Goal: Information Seeking & Learning: Learn about a topic

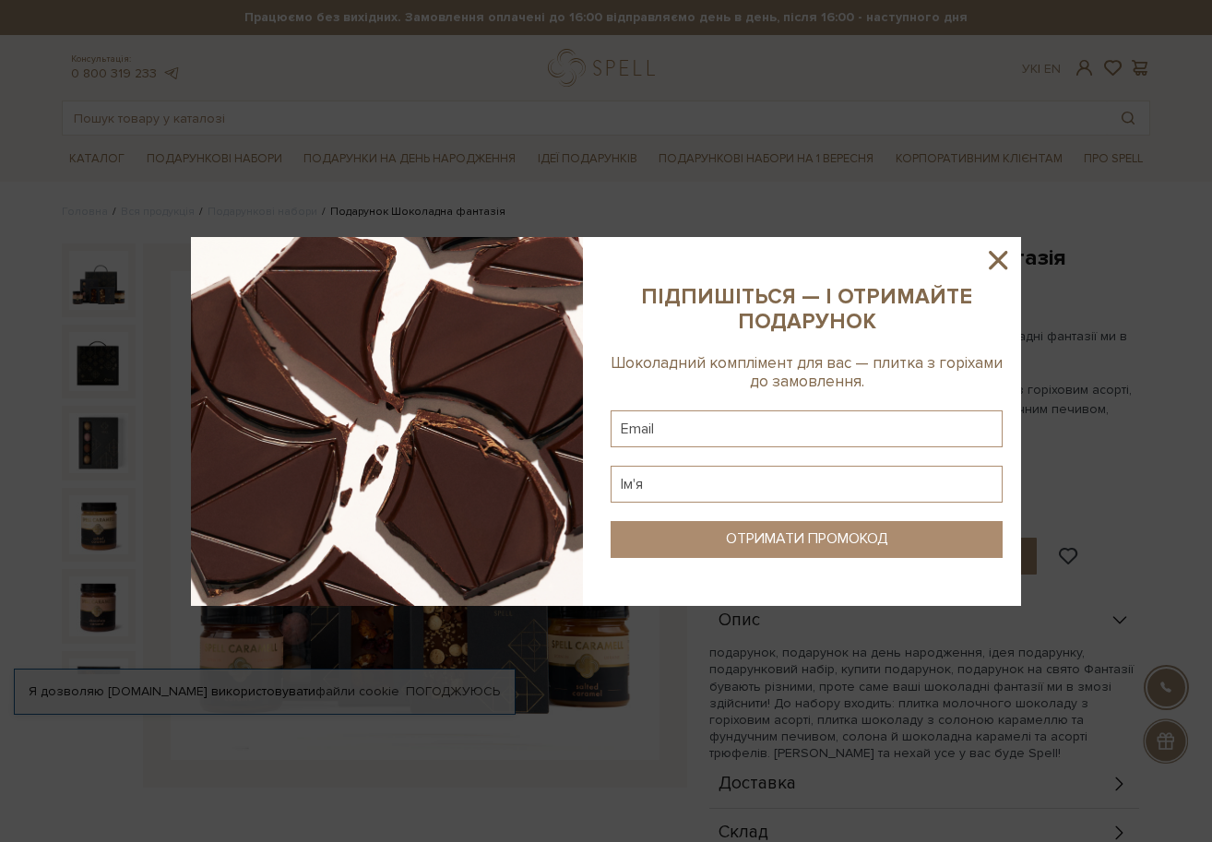
click at [999, 259] on icon at bounding box center [998, 260] width 18 height 18
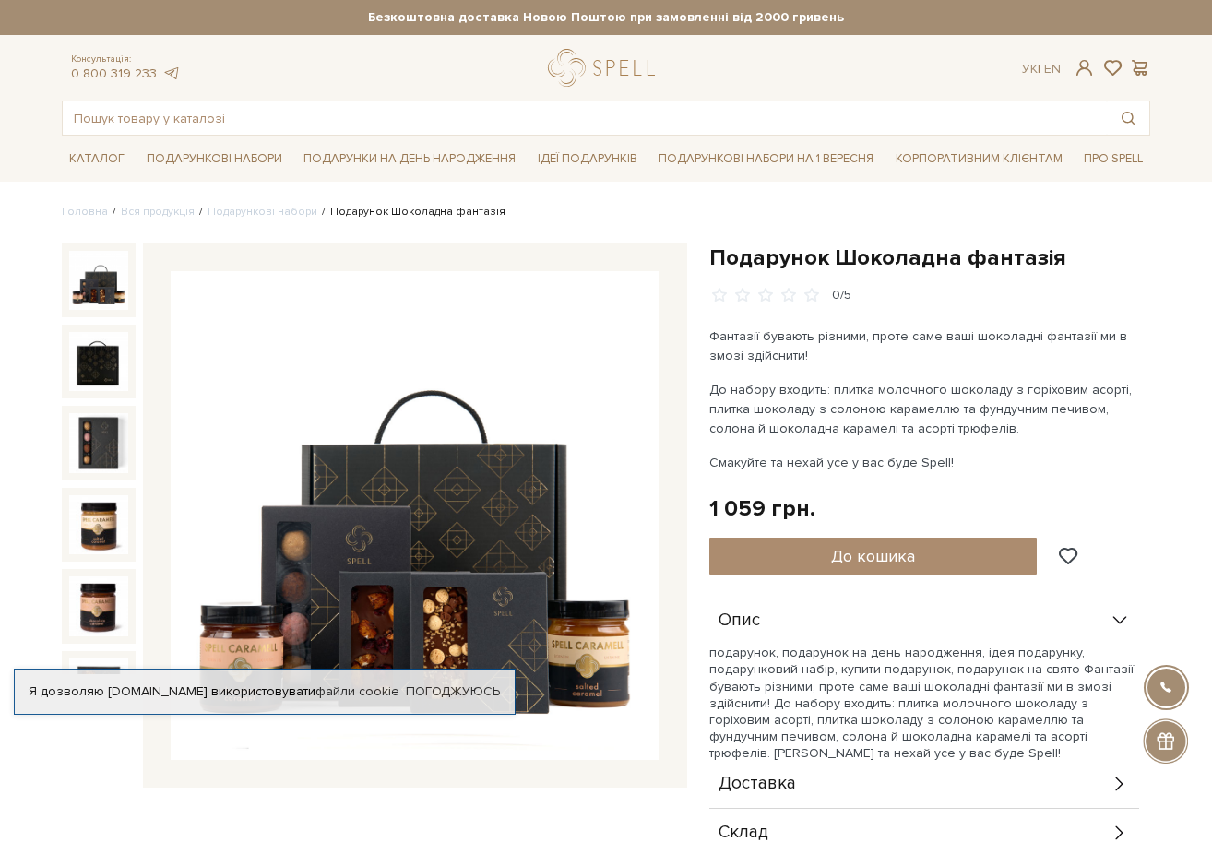
click at [92, 281] on img at bounding box center [98, 280] width 59 height 59
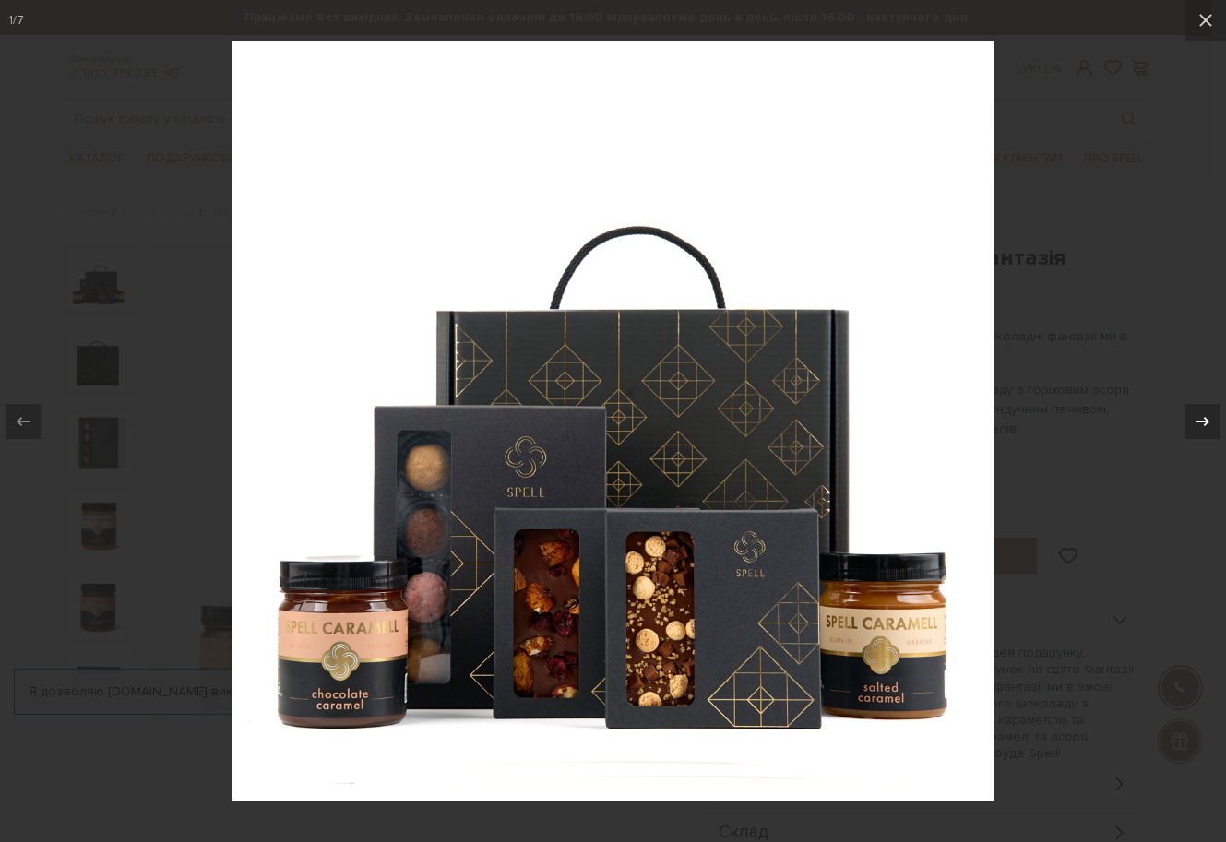
click at [1199, 416] on icon at bounding box center [1203, 422] width 22 height 22
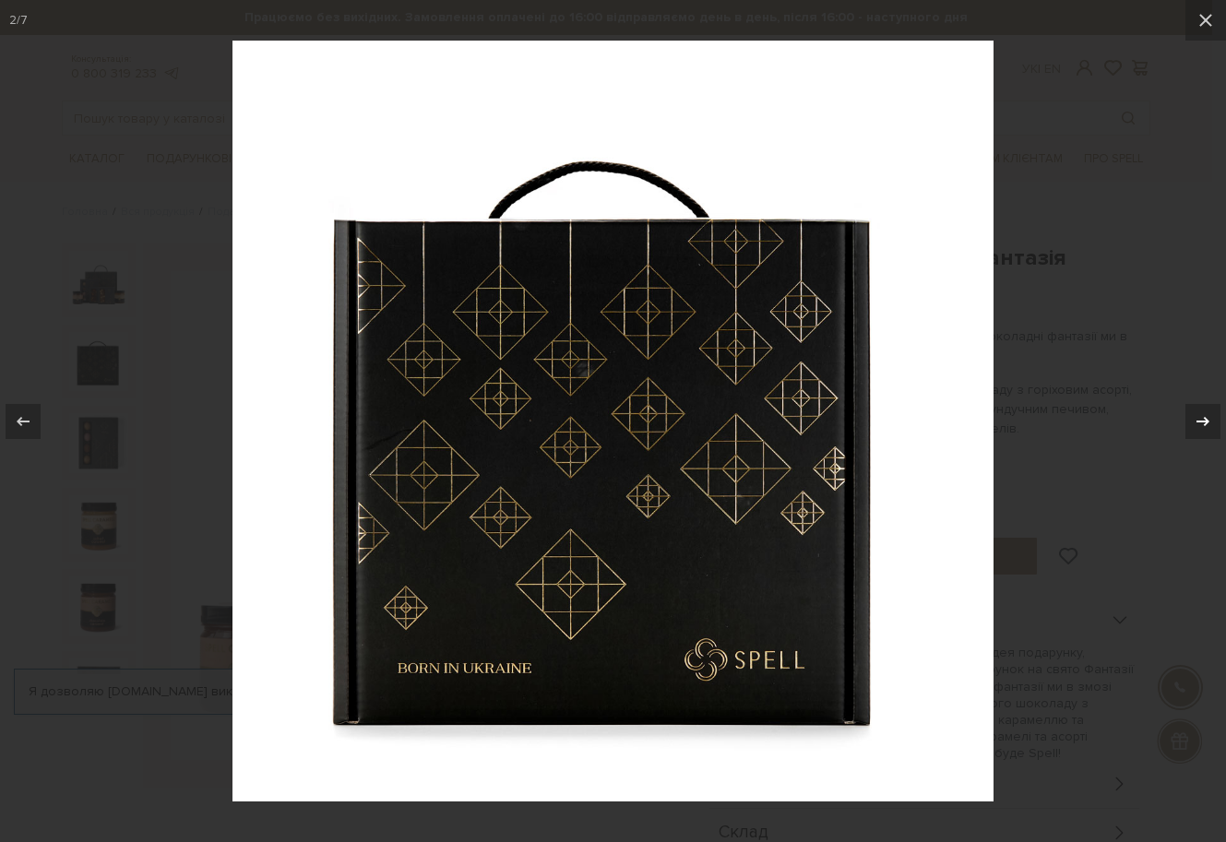
click at [1199, 416] on icon at bounding box center [1203, 422] width 22 height 22
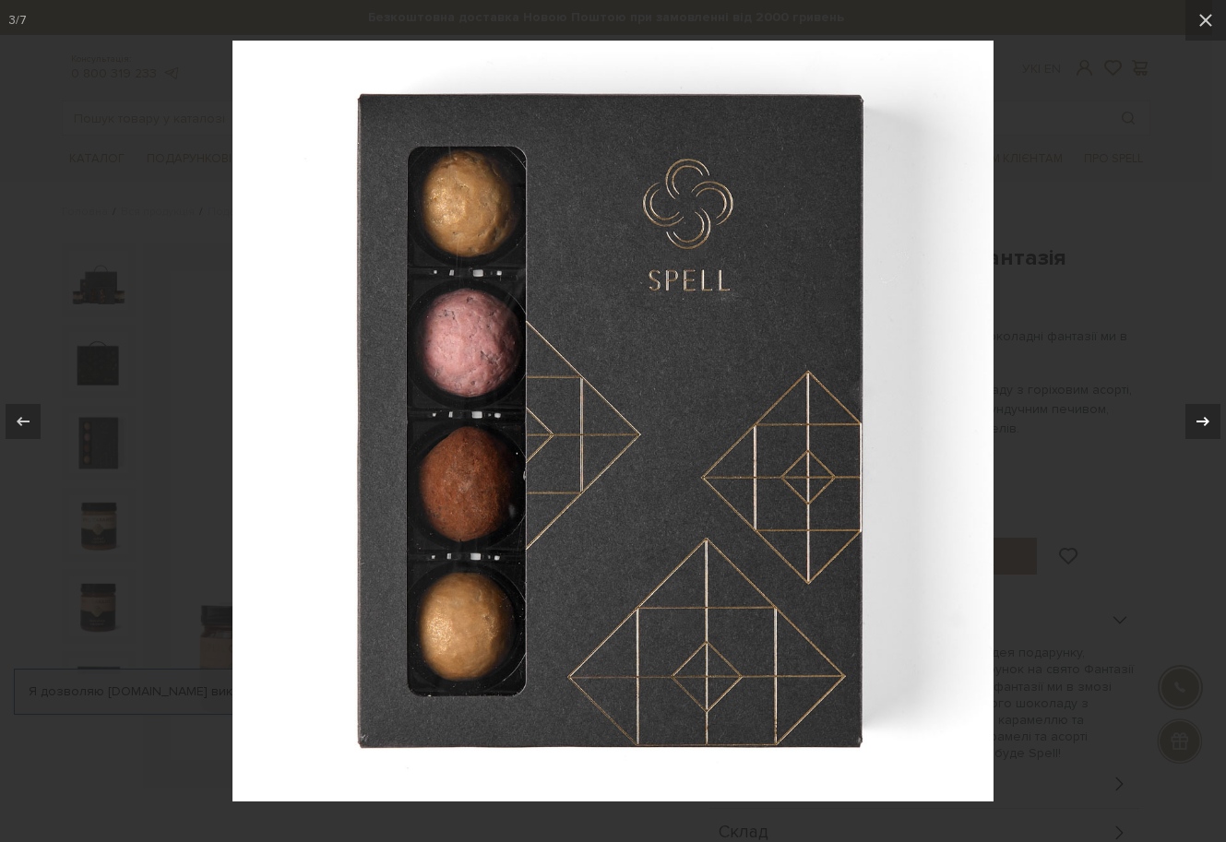
click at [1199, 416] on icon at bounding box center [1203, 422] width 22 height 22
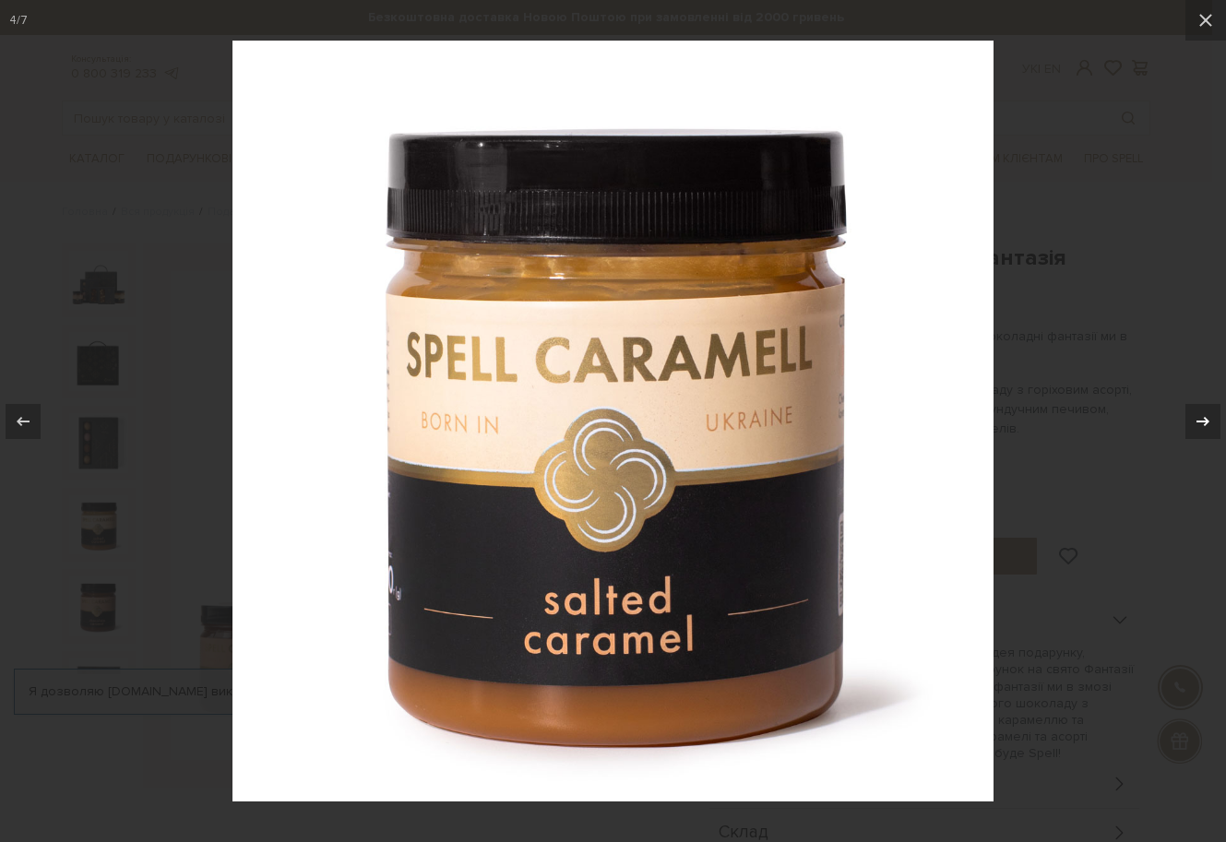
click at [1199, 416] on icon at bounding box center [1203, 422] width 22 height 22
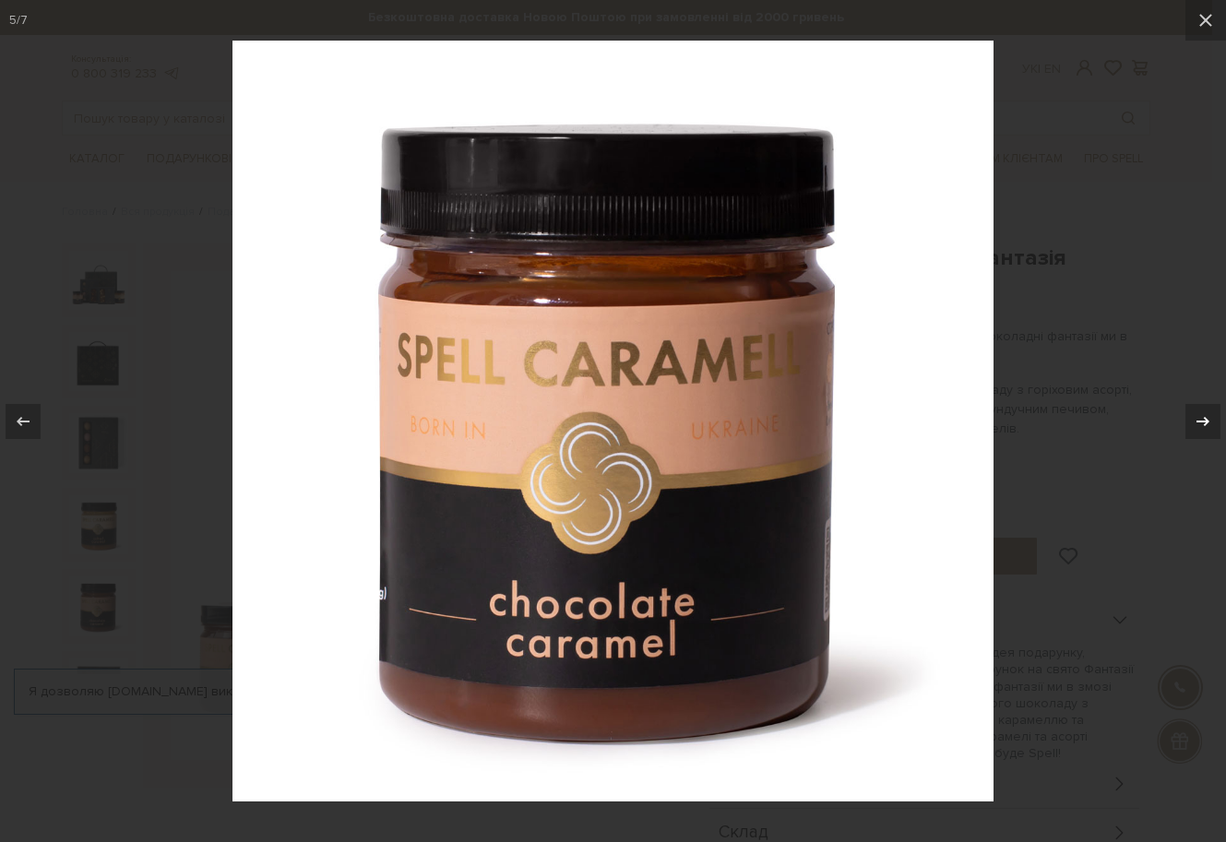
click at [1199, 416] on icon at bounding box center [1203, 422] width 22 height 22
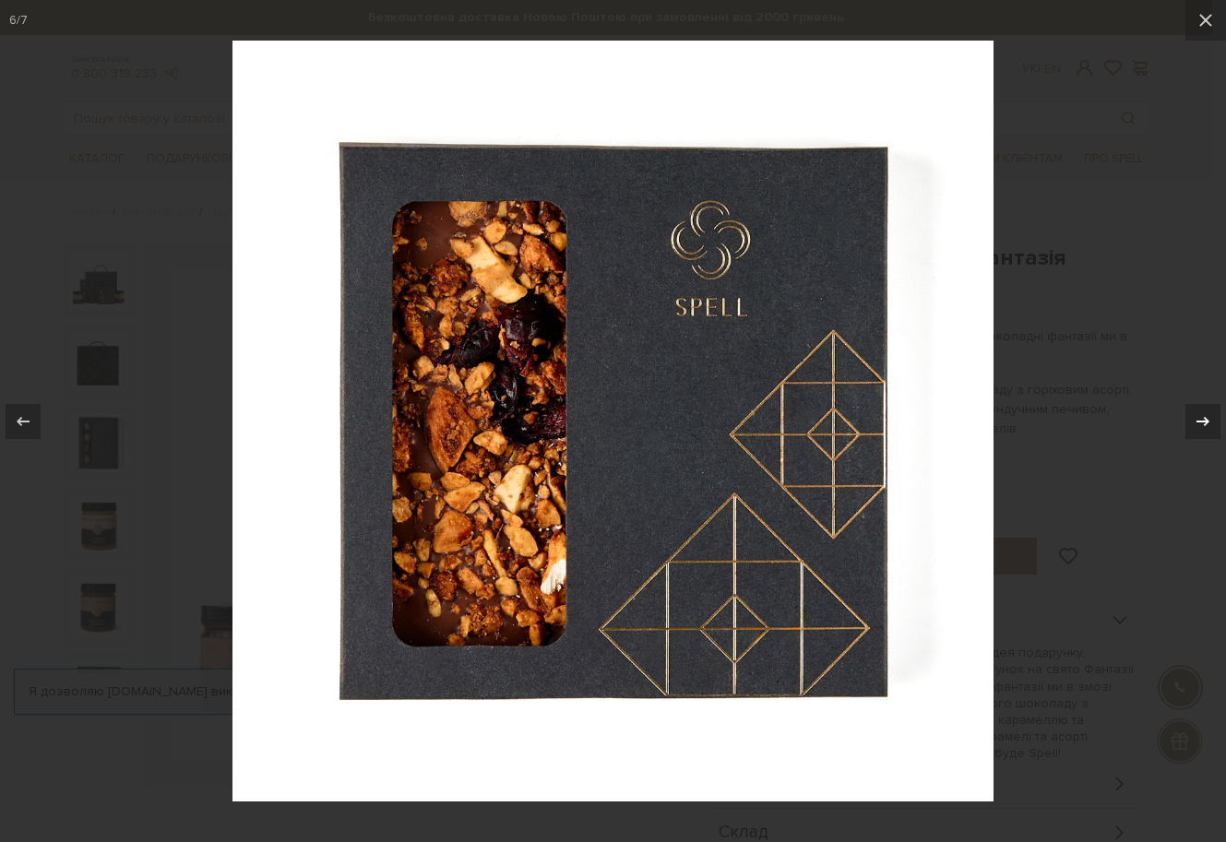
click at [1199, 416] on icon at bounding box center [1203, 422] width 22 height 22
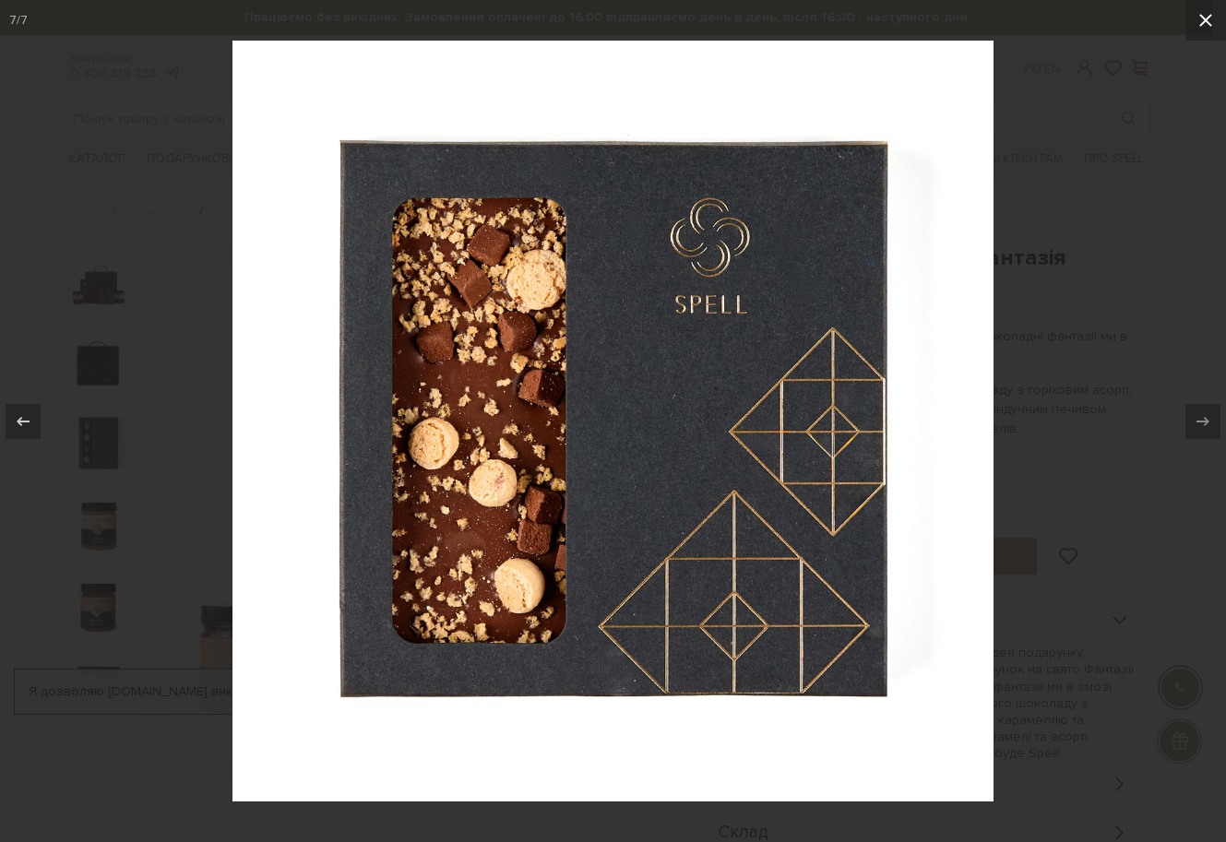
click at [1198, 24] on icon at bounding box center [1206, 20] width 22 height 22
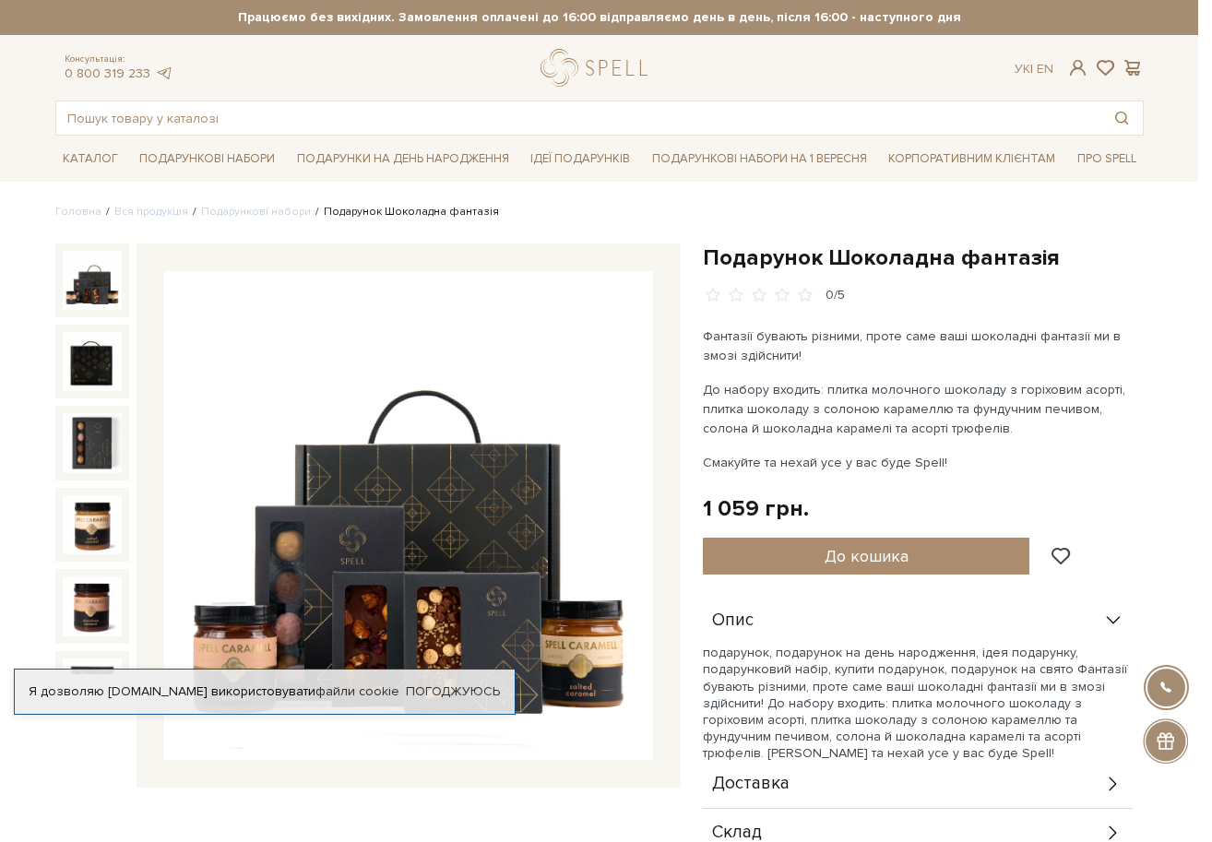
scroll to position [118, 0]
